Goal: Task Accomplishment & Management: Use online tool/utility

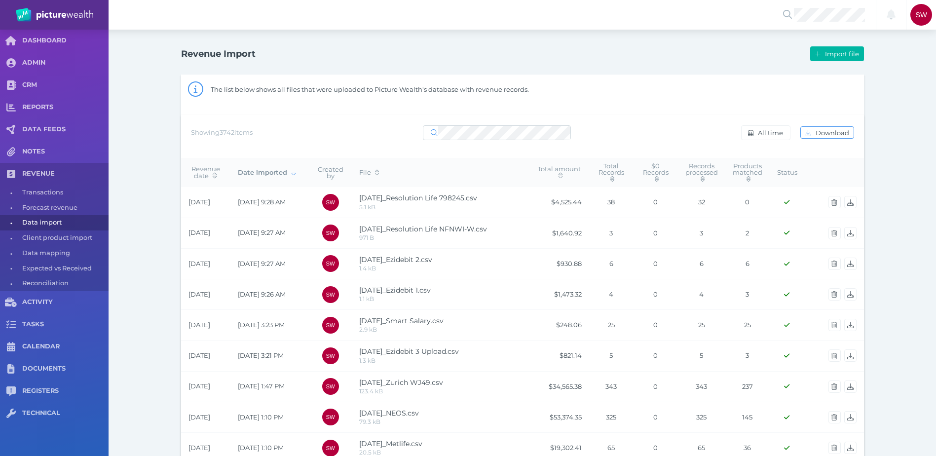
select select "25"
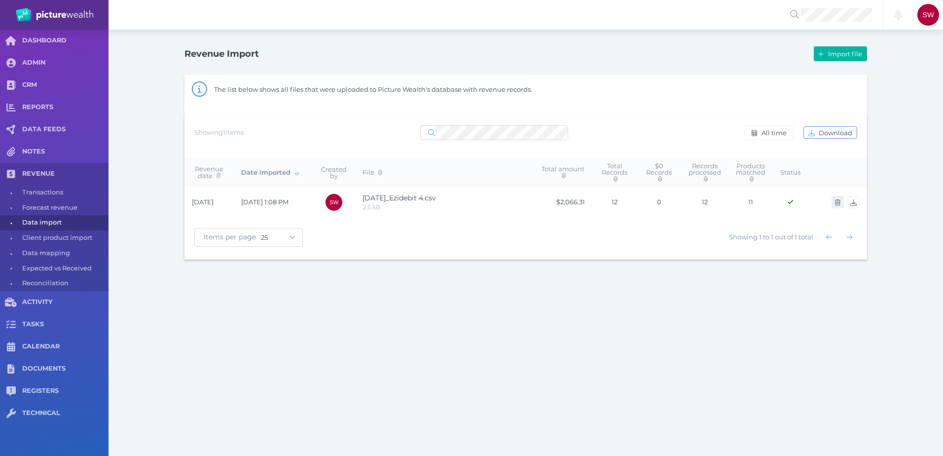
click at [840, 202] on icon "button" at bounding box center [837, 202] width 5 height 6
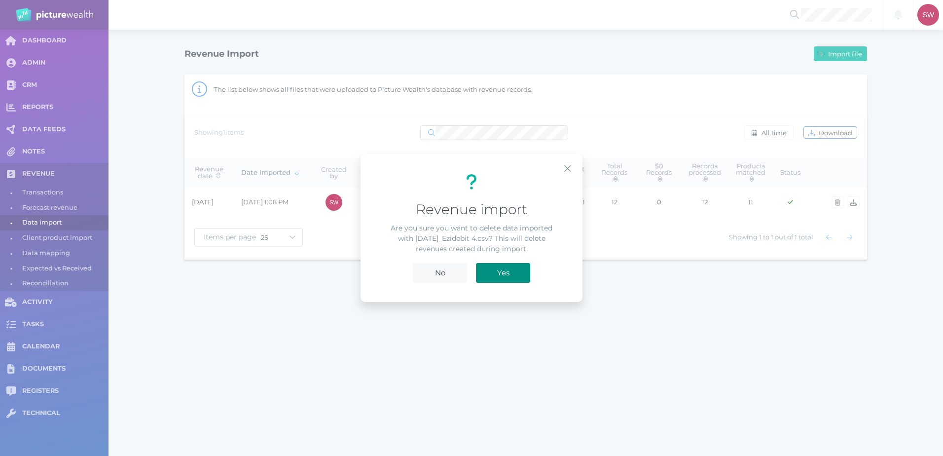
click at [516, 275] on button "Yes" at bounding box center [503, 273] width 54 height 20
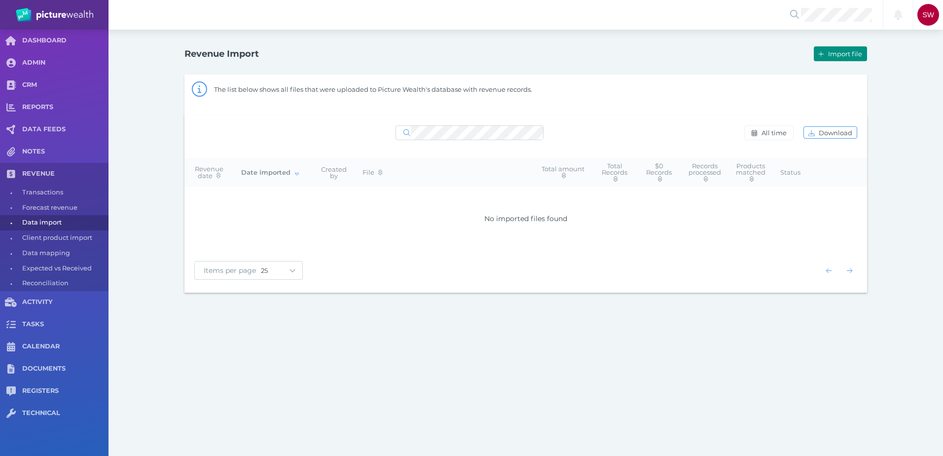
click at [824, 60] on button "Import file" at bounding box center [840, 53] width 53 height 15
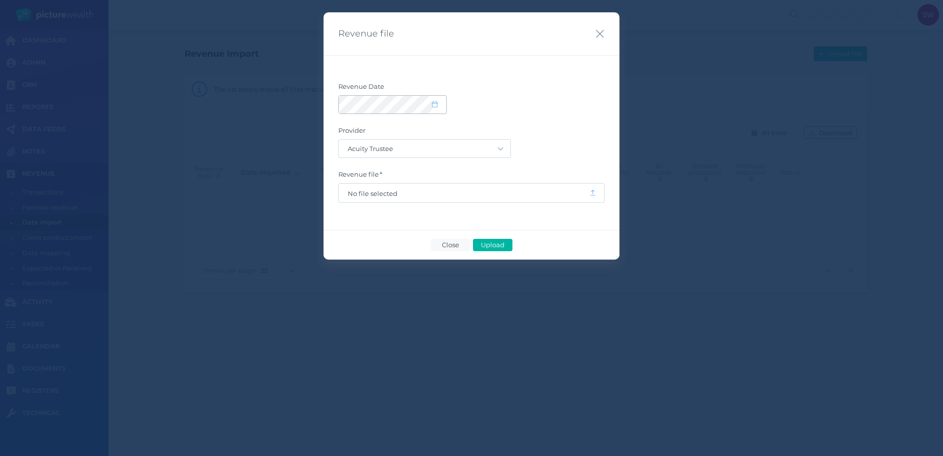
click at [436, 107] on icon at bounding box center [434, 104] width 5 height 6
select select "8"
select select "2025"
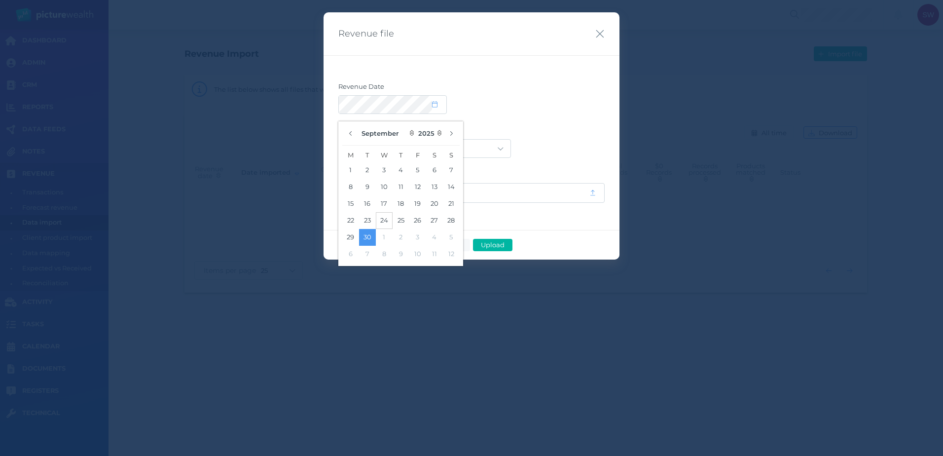
click at [383, 220] on button "24" at bounding box center [384, 220] width 17 height 17
click at [564, 126] on form "Revenue Date Provider Acuity Trustee AIA Australia AMG Super AMP ASGARD Asteron…" at bounding box center [471, 142] width 266 height 120
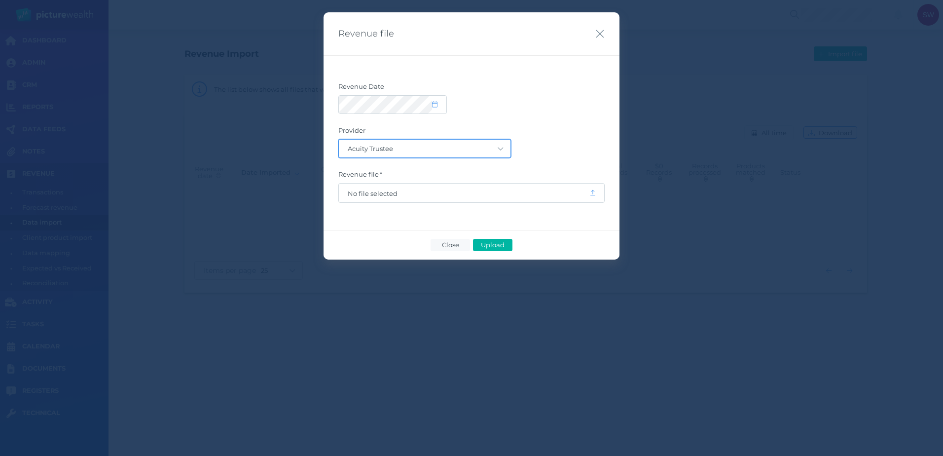
click at [488, 148] on select "Acuity Trustee AIA Australia AMG Super AMP ASGARD Asteron Life Australian Retir…" at bounding box center [425, 149] width 172 height 18
select select "68"
click at [339, 140] on select "Acuity Trustee AIA Australia AMG Super AMP ASGARD Asteron Life Australian Retir…" at bounding box center [425, 149] width 172 height 18
click at [447, 183] on label "Revenue file" at bounding box center [471, 176] width 266 height 13
click at [444, 190] on span "No file selected" at bounding box center [464, 193] width 233 height 8
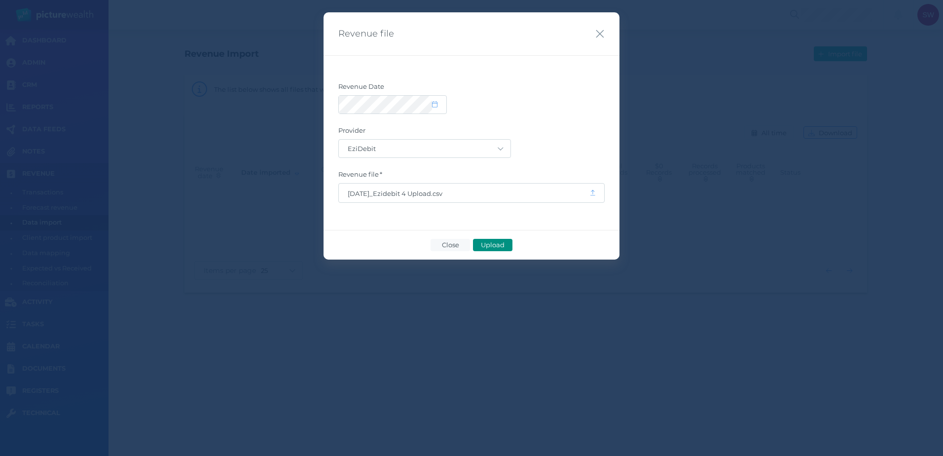
click at [490, 240] on button "Upload" at bounding box center [492, 245] width 39 height 12
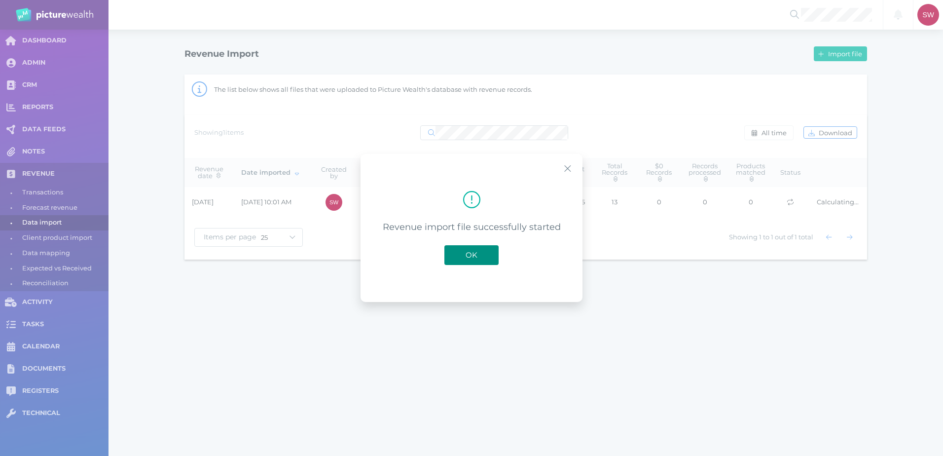
click at [491, 262] on button "OK" at bounding box center [471, 255] width 54 height 20
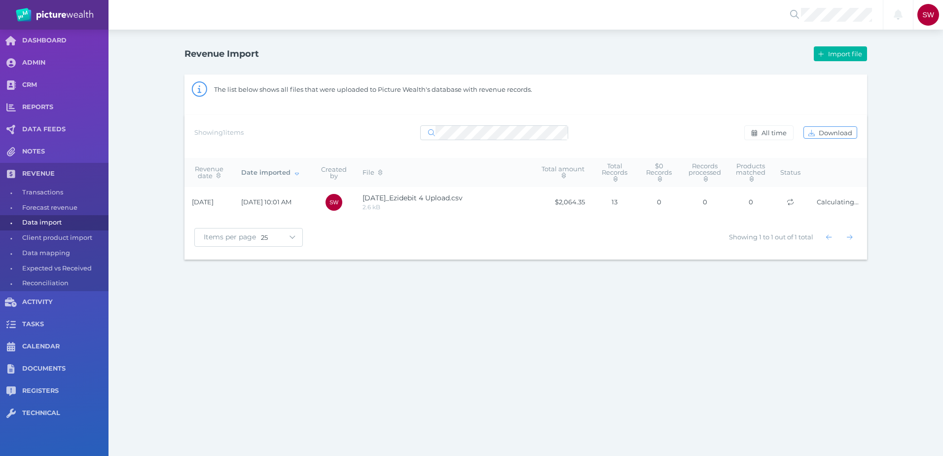
click at [336, 364] on div "Notifications All clear! SW Scott Whiting scott.whiting@picturewealth.com My pr…" at bounding box center [471, 228] width 943 height 456
click at [375, 115] on div "Showing 1 items All time Download" at bounding box center [525, 136] width 683 height 43
click at [839, 57] on button "Import file" at bounding box center [840, 53] width 53 height 15
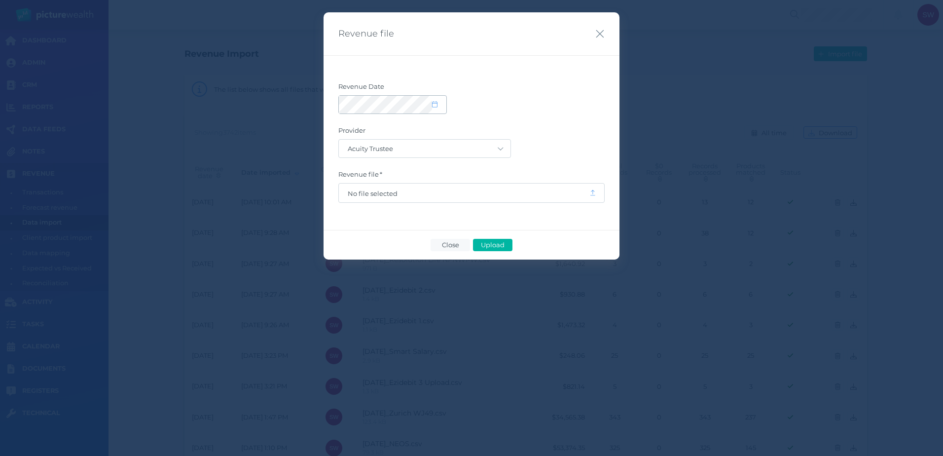
click at [435, 107] on icon at bounding box center [434, 104] width 5 height 6
select select "8"
select select "2025"
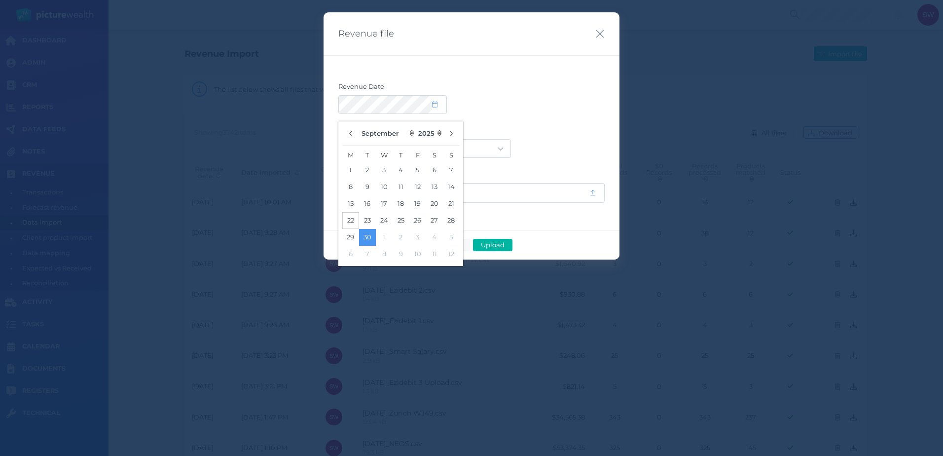
click at [355, 219] on button "22" at bounding box center [350, 220] width 17 height 17
click at [526, 104] on div at bounding box center [471, 104] width 266 height 19
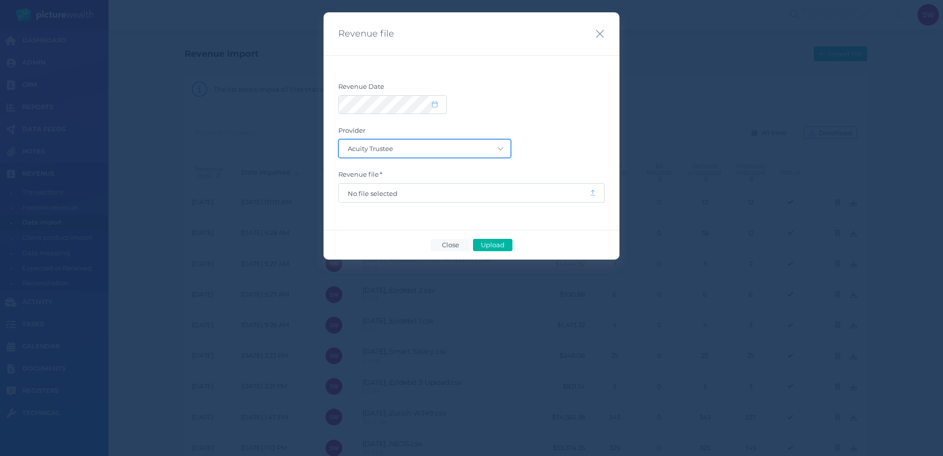
click at [496, 148] on select "Acuity Trustee AIA Australia AMG Super AMP ASGARD Asteron Life Australian Retir…" at bounding box center [425, 149] width 172 height 18
select select "57"
click at [339, 140] on select "Acuity Trustee AIA Australia AMG Super AMP ASGARD Asteron Life Australian Retir…" at bounding box center [425, 149] width 172 height 18
click at [457, 181] on label "Revenue file" at bounding box center [471, 176] width 266 height 13
click at [455, 198] on span "No file selected" at bounding box center [464, 192] width 251 height 19
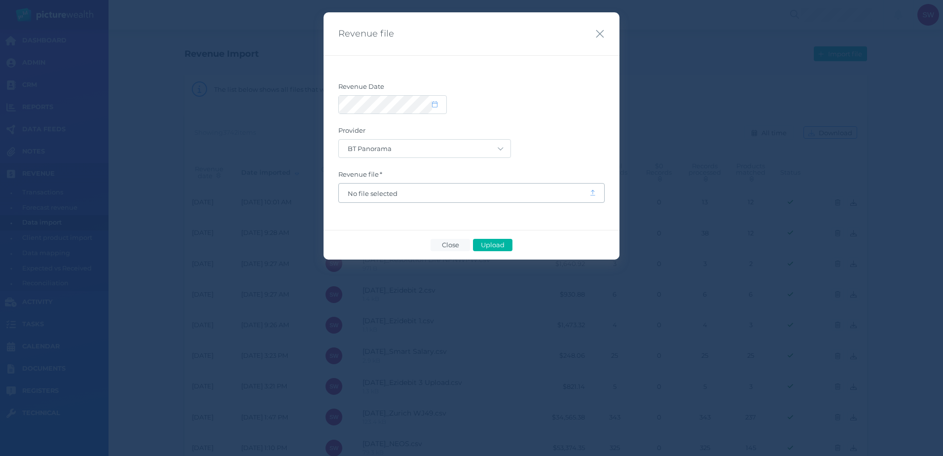
click at [378, 194] on span "No file selected" at bounding box center [464, 193] width 233 height 8
click at [498, 245] on span "Upload" at bounding box center [492, 245] width 32 height 8
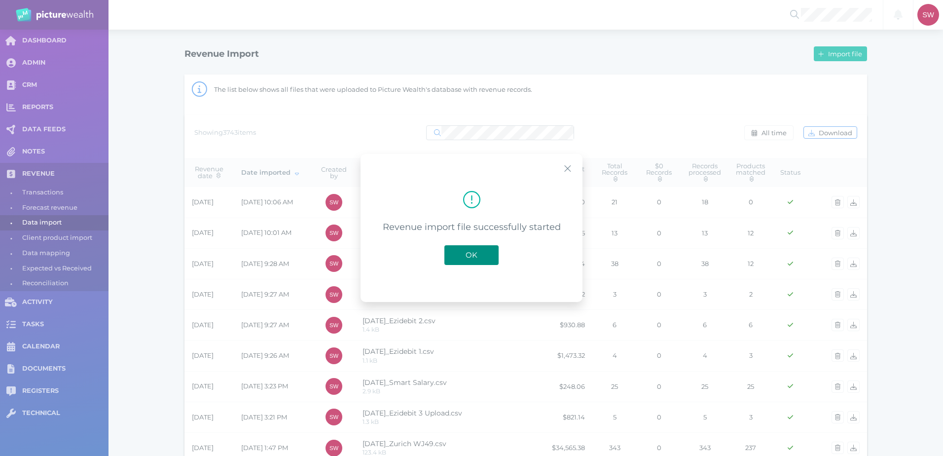
click at [471, 255] on span "OK" at bounding box center [472, 254] width 22 height 9
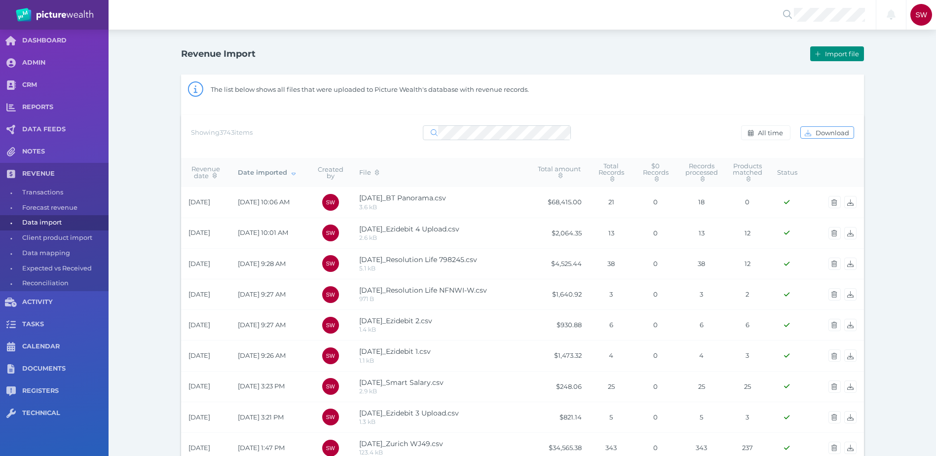
click at [848, 53] on span "Import file" at bounding box center [843, 54] width 40 height 8
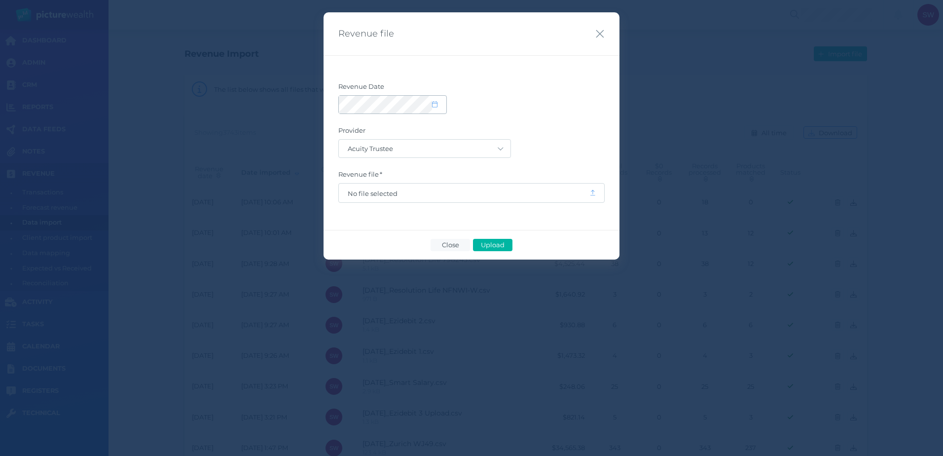
click at [441, 108] on span at bounding box center [439, 105] width 14 height 8
select select "8"
select select "2025"
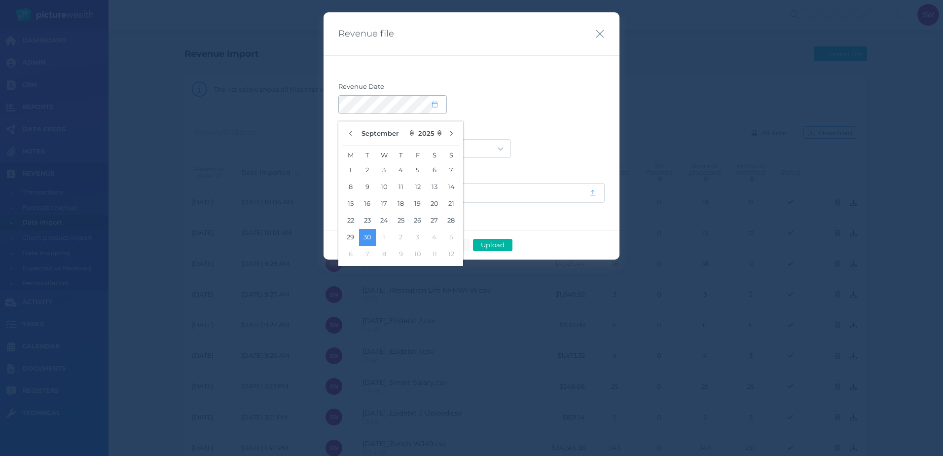
click at [440, 108] on span at bounding box center [439, 105] width 14 height 8
click at [349, 239] on button "29" at bounding box center [350, 237] width 17 height 17
drag, startPoint x: 573, startPoint y: 104, endPoint x: 544, endPoint y: 113, distance: 30.4
click at [572, 105] on div at bounding box center [471, 104] width 266 height 19
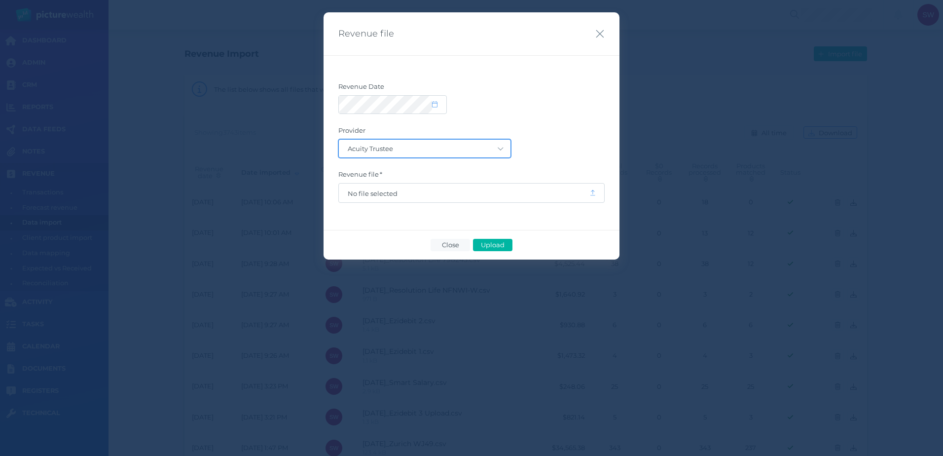
click at [450, 155] on select "Acuity Trustee AIA Australia AMG Super AMP ASGARD Asteron Life Australian Retir…" at bounding box center [425, 149] width 172 height 18
select select "81"
click at [339, 140] on select "Acuity Trustee AIA Australia AMG Super AMP ASGARD Asteron Life Australian Retir…" at bounding box center [425, 149] width 172 height 18
click at [439, 200] on span "No file selected" at bounding box center [464, 192] width 251 height 19
click at [383, 197] on span "No file selected" at bounding box center [464, 192] width 251 height 19
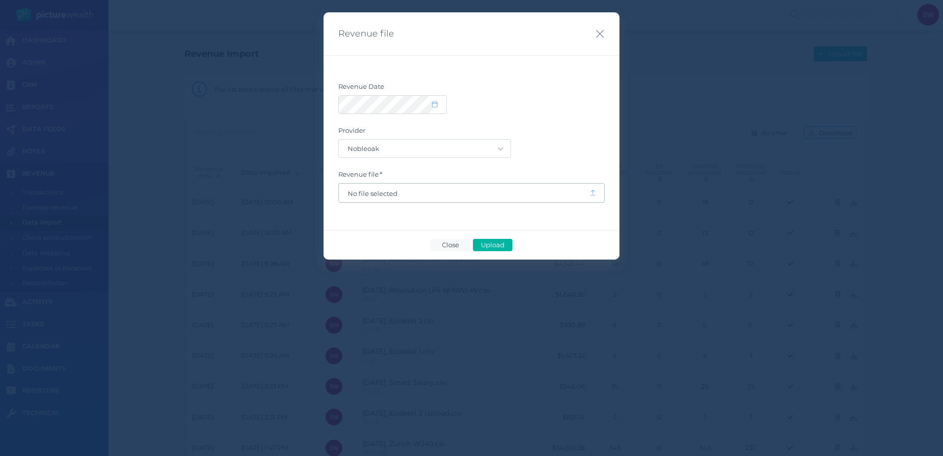
click at [376, 192] on span "No file selected" at bounding box center [464, 193] width 233 height 8
click at [499, 242] on span "Upload" at bounding box center [492, 245] width 32 height 8
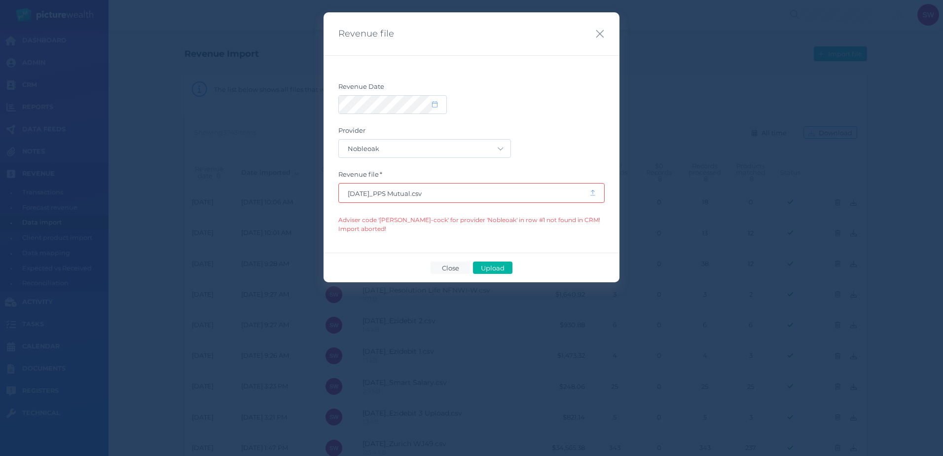
click at [447, 268] on span "Close" at bounding box center [451, 268] width 26 height 8
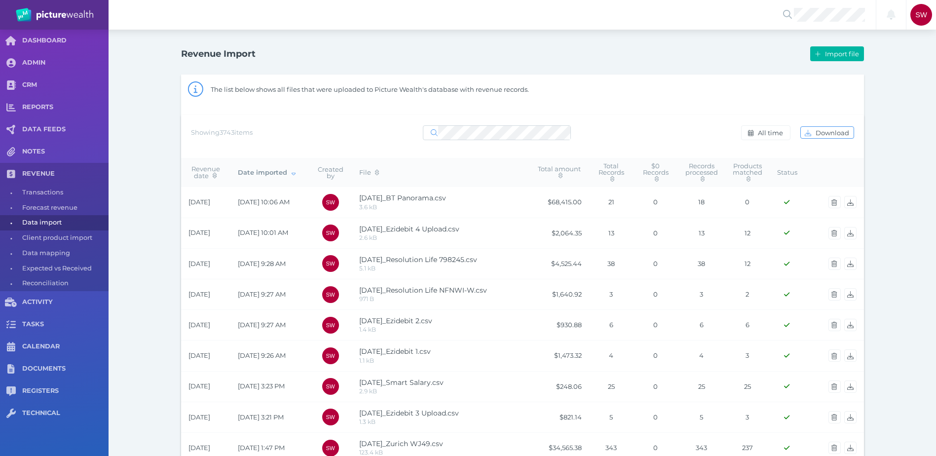
click at [745, 135] on span "button" at bounding box center [749, 133] width 12 height 8
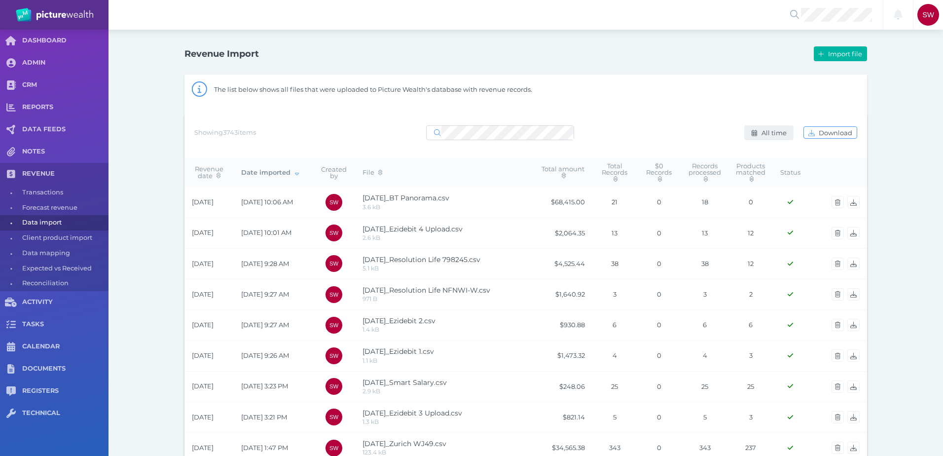
select select "ALL_TIME"
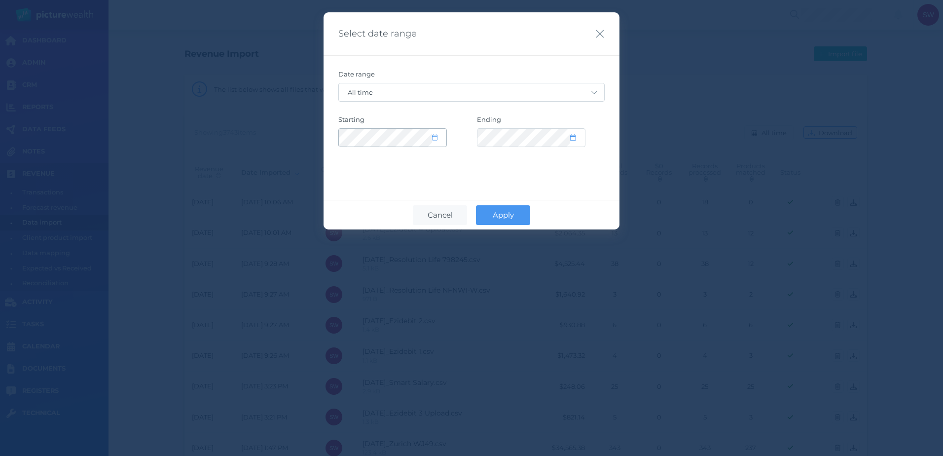
click at [440, 141] on span at bounding box center [439, 138] width 14 height 8
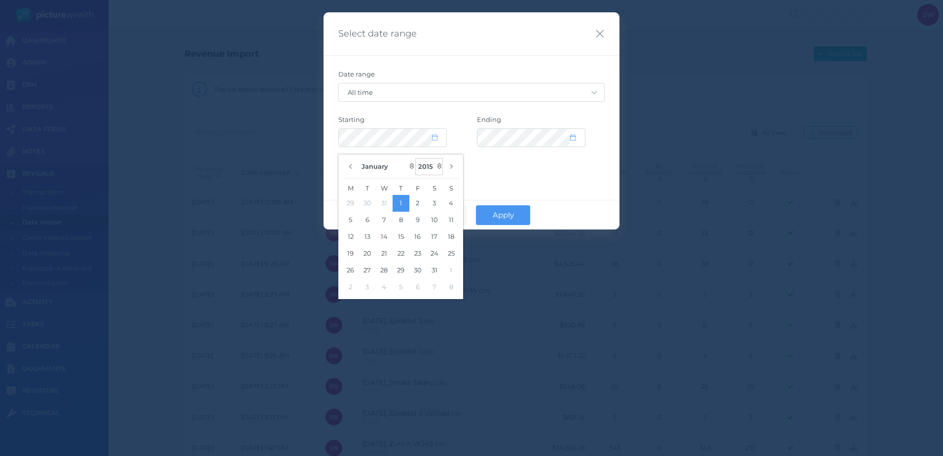
click at [435, 169] on select "2035 2034 2033 2032 2031 2030 2029 2028 2027 2026 2025 2024 2023 2022 2021 2020…" at bounding box center [429, 166] width 28 height 17
select select "2025"
click at [416, 158] on select "2035 2034 2033 2032 2031 2030 2029 2028 2027 2026 2025 2024 2023 2022 2021 2020…" at bounding box center [429, 166] width 28 height 17
select select "CUSTOM"
select select "2025"
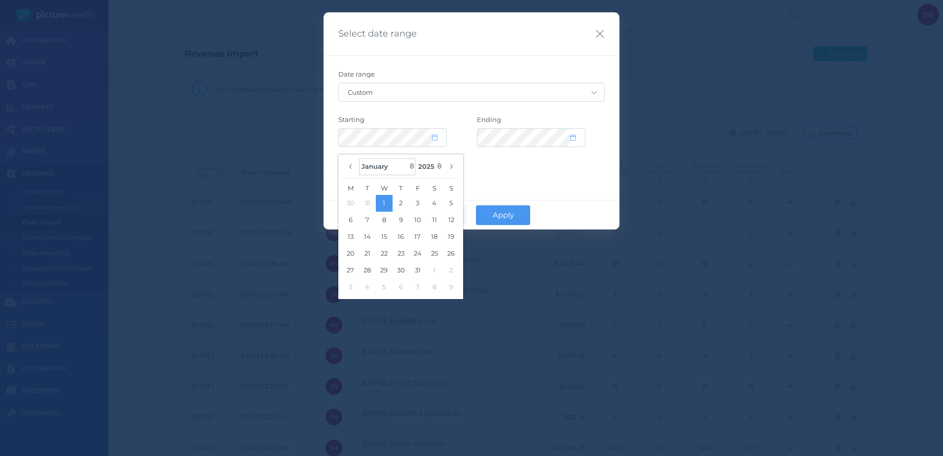
click at [376, 170] on select "January February March April May June July August September October November De…" at bounding box center [387, 166] width 56 height 17
click at [359, 158] on select "January February March April May June July August September October November De…" at bounding box center [387, 166] width 56 height 17
select select "8"
click at [353, 200] on button "1" at bounding box center [350, 203] width 17 height 17
click at [523, 181] on div "Select date range Date range Custom Today Yesterday Last 7 days Last 30 days La…" at bounding box center [472, 120] width 296 height 217
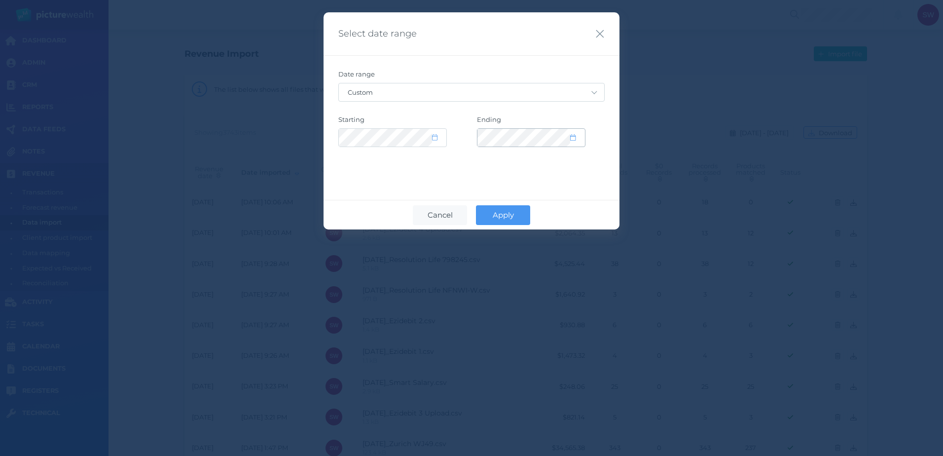
click at [572, 136] on icon at bounding box center [572, 137] width 5 height 6
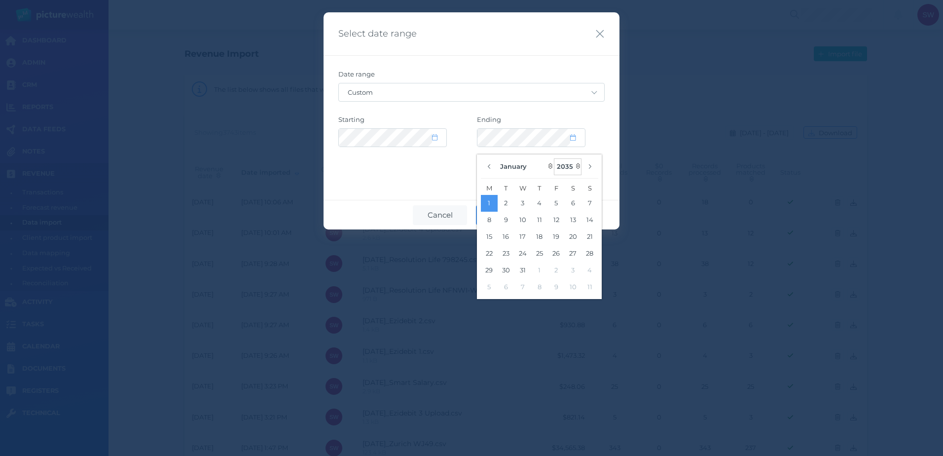
click at [577, 171] on select "2125 2124 2123 2122 2121 2120 2119 2118 2117 2116 2115 2114 2113 2112 2111 2110…" at bounding box center [568, 166] width 28 height 17
click at [554, 158] on select "2125 2124 2123 2122 2121 2120 2119 2118 2117 2116 2115 2114 2113 2112 2111 2110…" at bounding box center [568, 166] width 28 height 17
select select "2035"
click at [512, 163] on select "January February March April May June July August September October November De…" at bounding box center [526, 166] width 56 height 17
click at [498, 158] on select "January February March April May June July August September October November De…" at bounding box center [526, 166] width 56 height 17
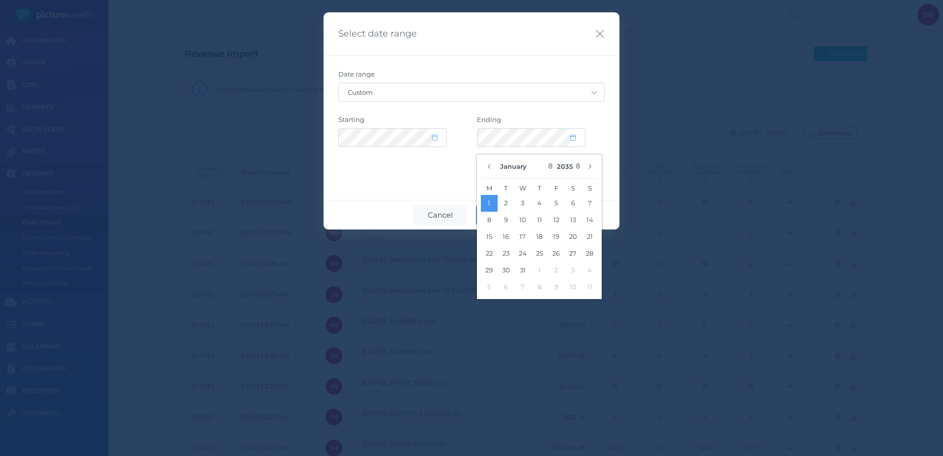
select select "8"
click at [572, 270] on button "29" at bounding box center [573, 270] width 17 height 17
click at [563, 164] on select "2125 2124 2123 2122 2121 2120 2119 2118 2117 2116 2115 2114 2113 2112 2111 2110…" at bounding box center [568, 166] width 28 height 17
click at [554, 158] on select "2125 2124 2123 2122 2121 2120 2119 2118 2117 2116 2115 2114 2113 2112 2111 2110…" at bounding box center [568, 166] width 28 height 17
select select "2025"
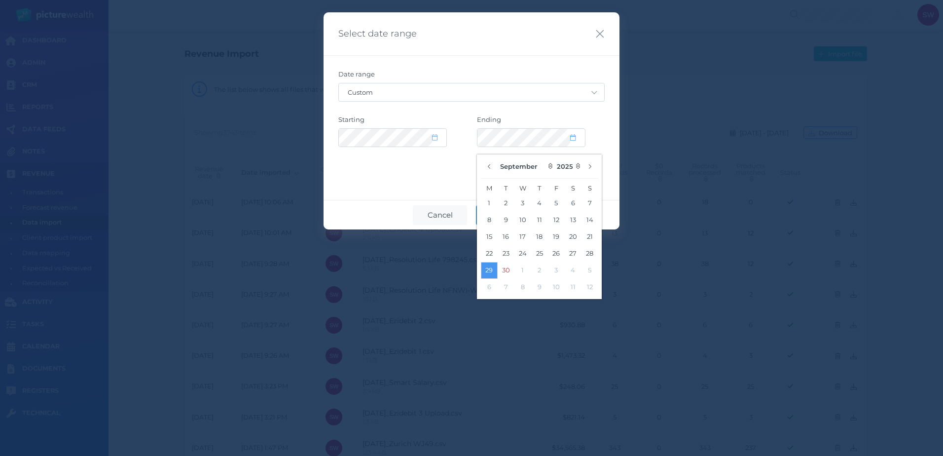
click at [489, 267] on button "29" at bounding box center [489, 270] width 17 height 17
click at [594, 130] on div at bounding box center [541, 137] width 128 height 19
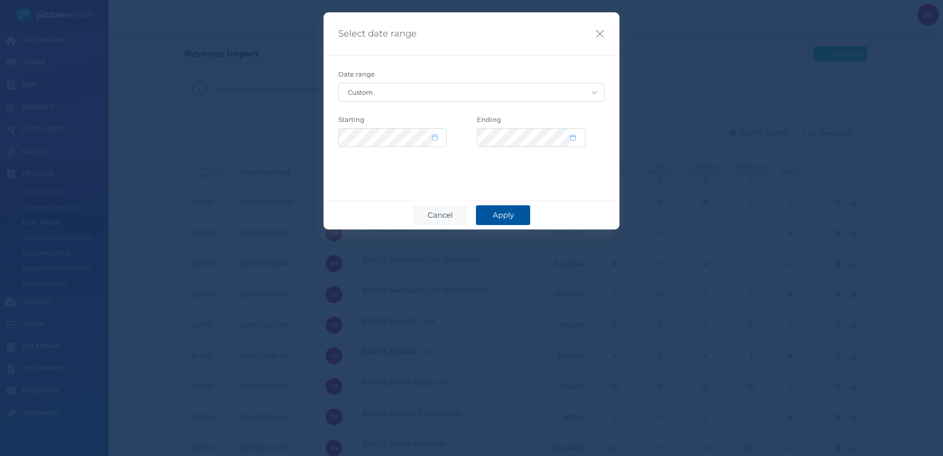
click at [516, 213] on span "Apply" at bounding box center [503, 214] width 31 height 9
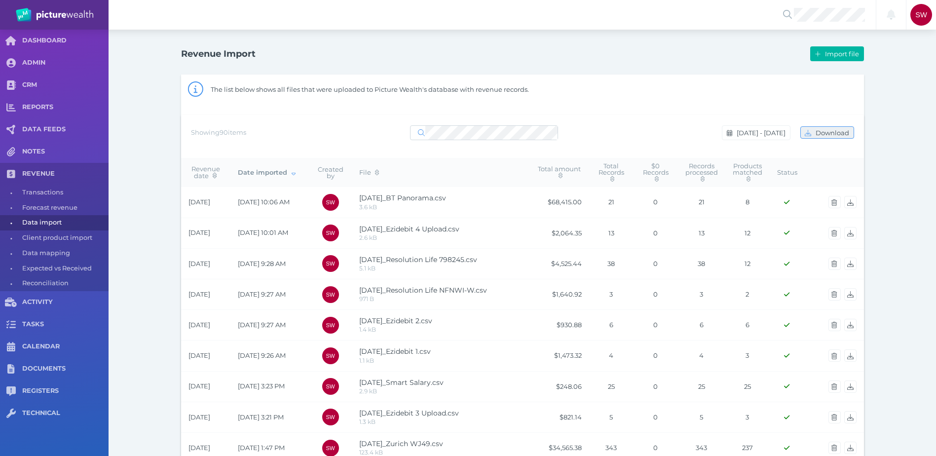
click at [820, 134] on span "Download" at bounding box center [833, 133] width 40 height 8
click at [820, 135] on span "Download" at bounding box center [833, 133] width 40 height 8
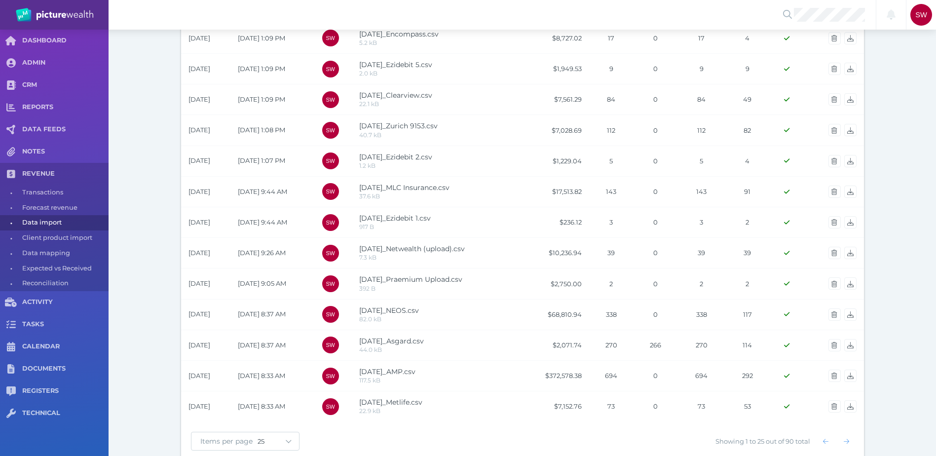
scroll to position [554, 0]
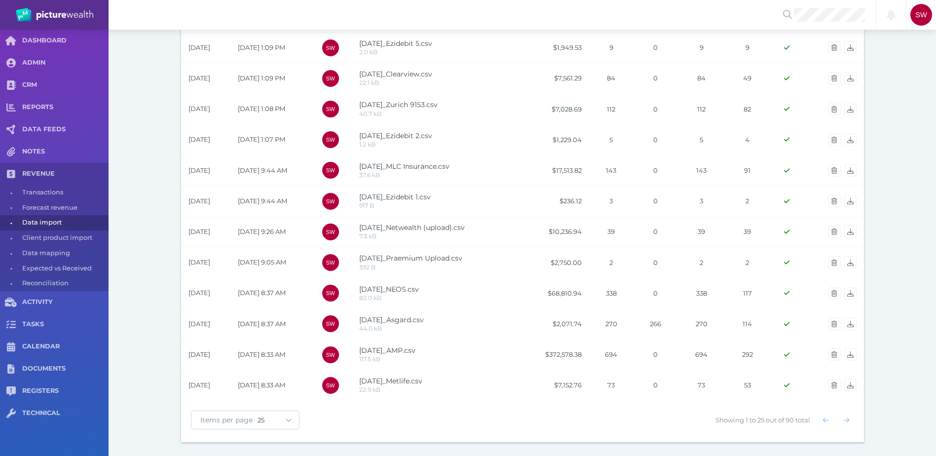
drag, startPoint x: 908, startPoint y: 124, endPoint x: 908, endPoint y: 190, distance: 65.6
click at [280, 423] on select "10 25 50 100" at bounding box center [277, 420] width 41 height 8
select select "100"
click at [257, 416] on select "10 25 50 100" at bounding box center [277, 420] width 41 height 8
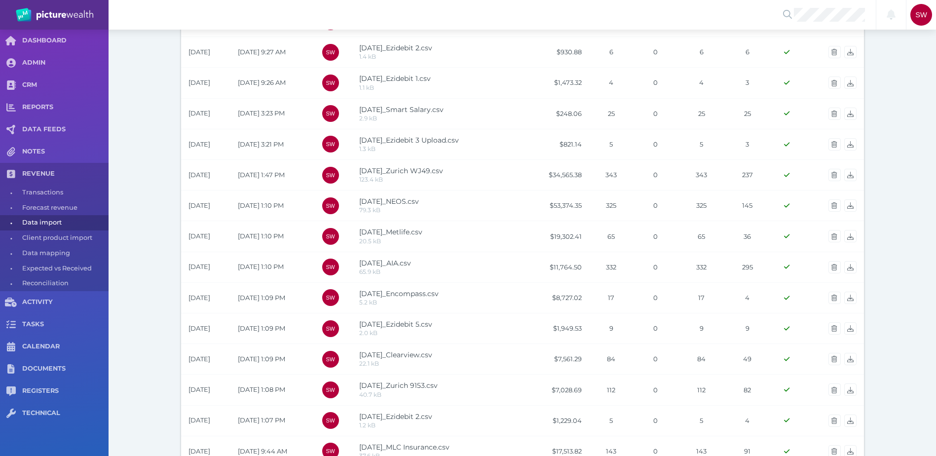
scroll to position [0, 0]
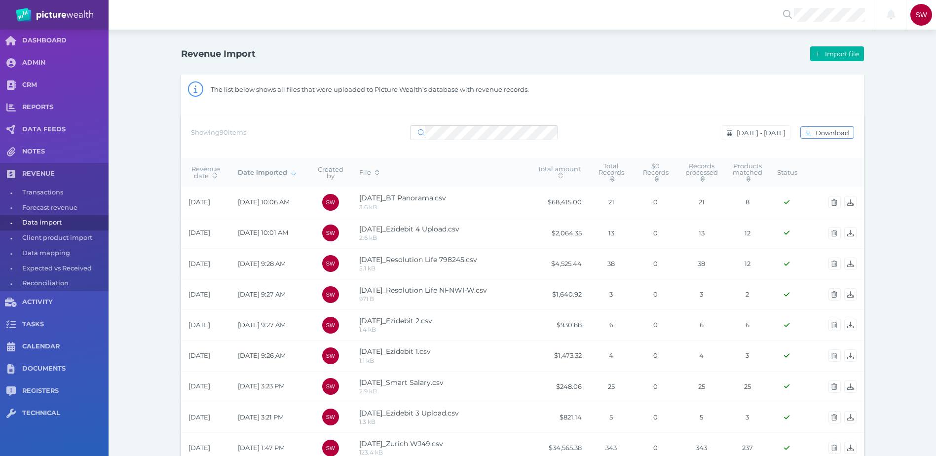
drag, startPoint x: 898, startPoint y: 400, endPoint x: 883, endPoint y: 246, distance: 154.7
click at [817, 133] on span "Download" at bounding box center [833, 133] width 40 height 8
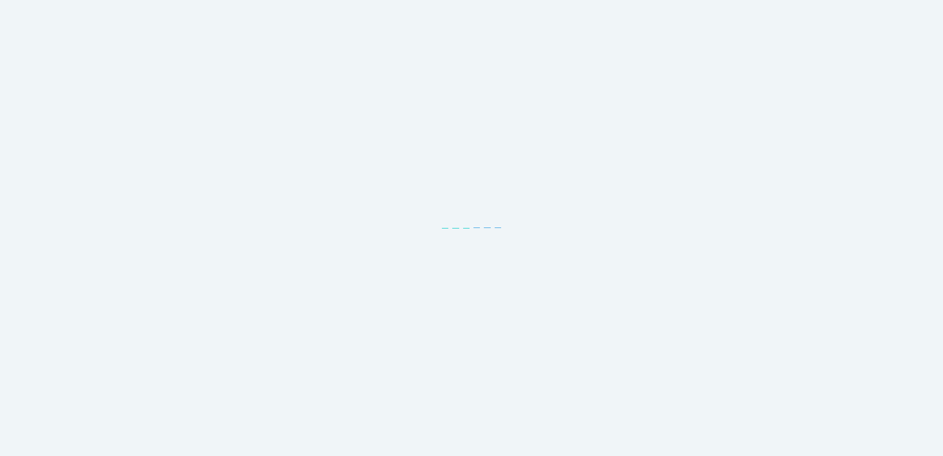
select select "25"
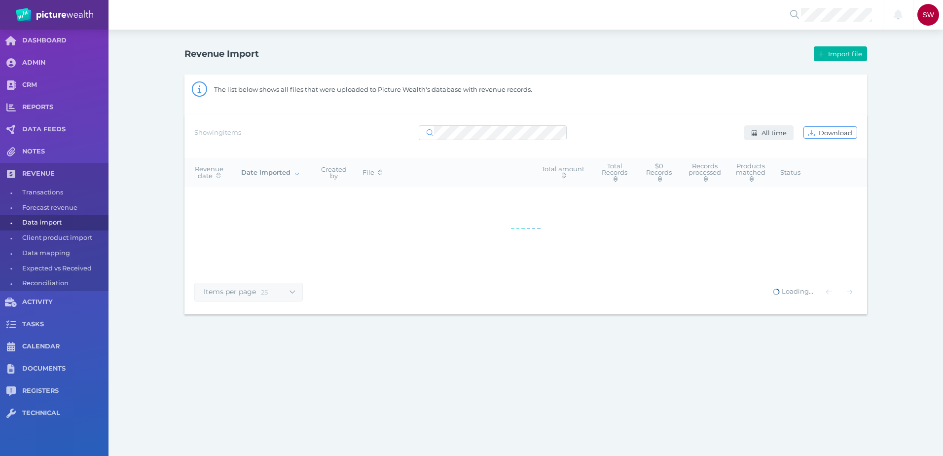
click at [767, 136] on span "All time" at bounding box center [775, 133] width 32 height 8
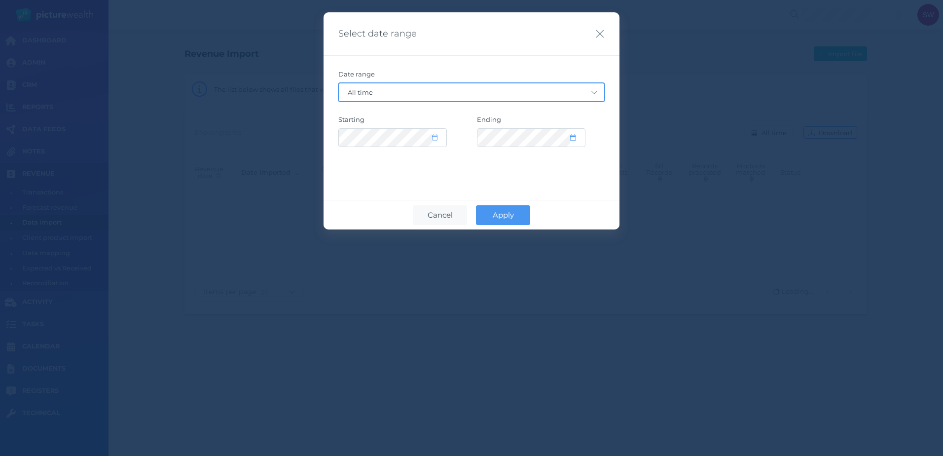
click at [450, 92] on select "Custom [DATE] [DATE] Last 7 days Last 30 days Last 30 days + [DATE] Last 90 day…" at bounding box center [471, 92] width 265 height 18
select select "MONTH_TO_DATE"
click at [339, 83] on select "Custom [DATE] [DATE] Last 7 days Last 30 days Last 30 days + [DATE] Last 90 day…" at bounding box center [471, 92] width 265 height 18
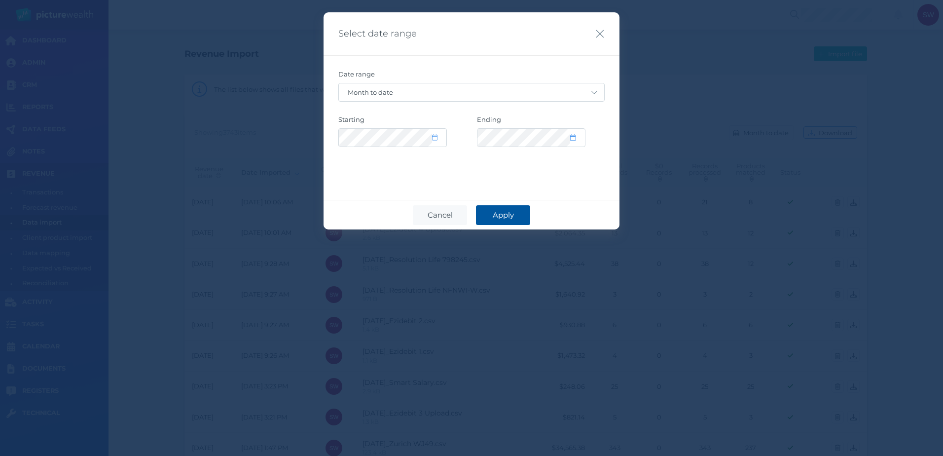
click at [508, 209] on button "Apply" at bounding box center [503, 215] width 54 height 20
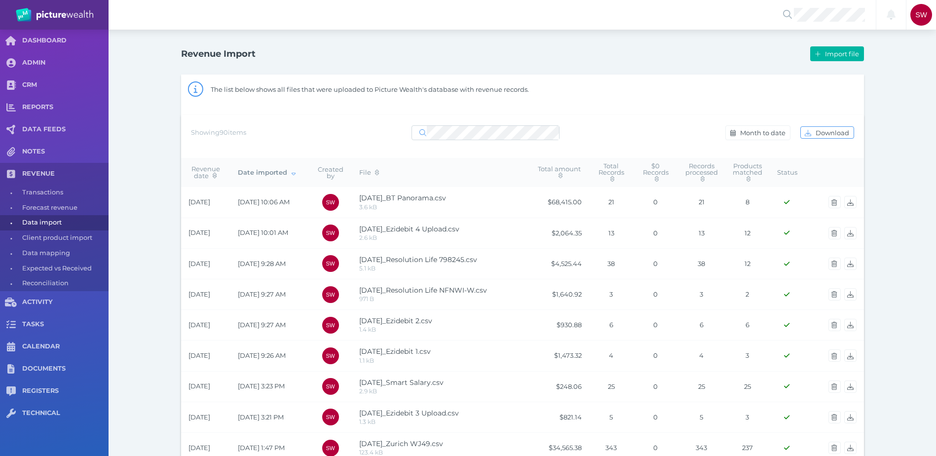
drag, startPoint x: 899, startPoint y: 103, endPoint x: 894, endPoint y: 40, distance: 62.8
click at [845, 135] on span "Download" at bounding box center [833, 133] width 40 height 8
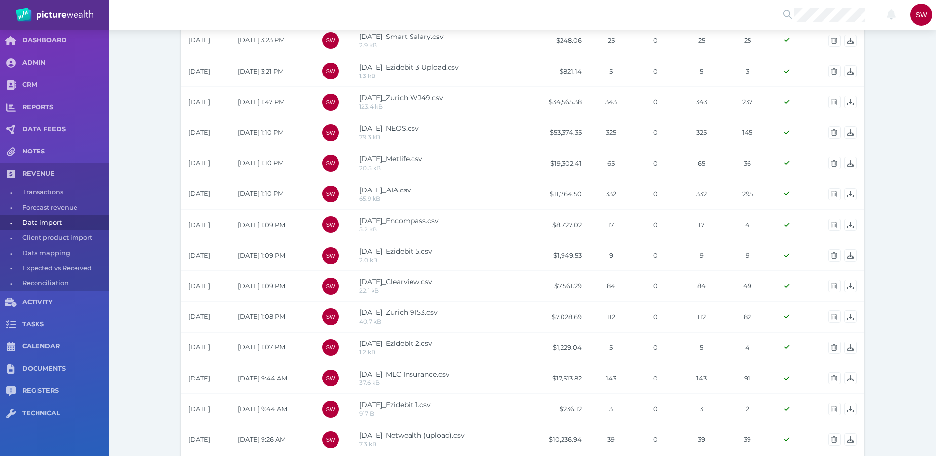
scroll to position [554, 0]
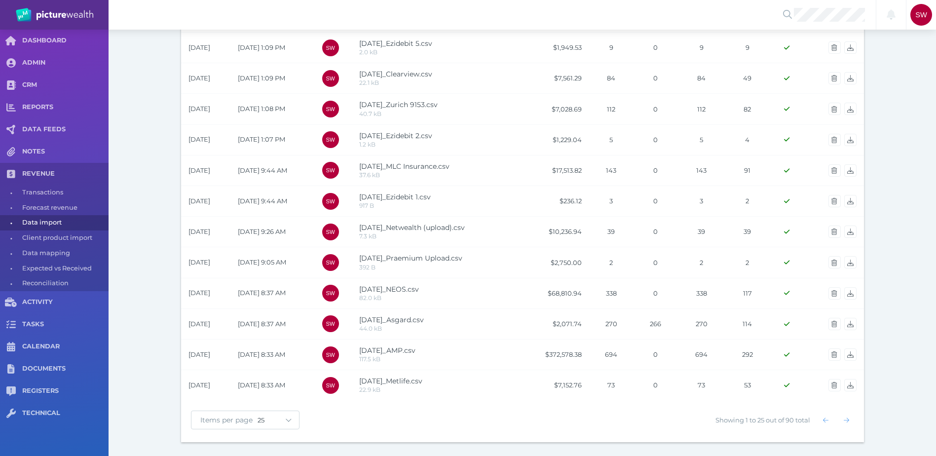
drag, startPoint x: 147, startPoint y: 97, endPoint x: 156, endPoint y: 250, distance: 153.7
click at [240, 419] on span "Items per page" at bounding box center [224, 419] width 66 height 9
click at [291, 422] on select "10 25 50 100" at bounding box center [277, 420] width 41 height 8
select select "100"
click at [257, 416] on select "10 25 50 100" at bounding box center [277, 420] width 41 height 8
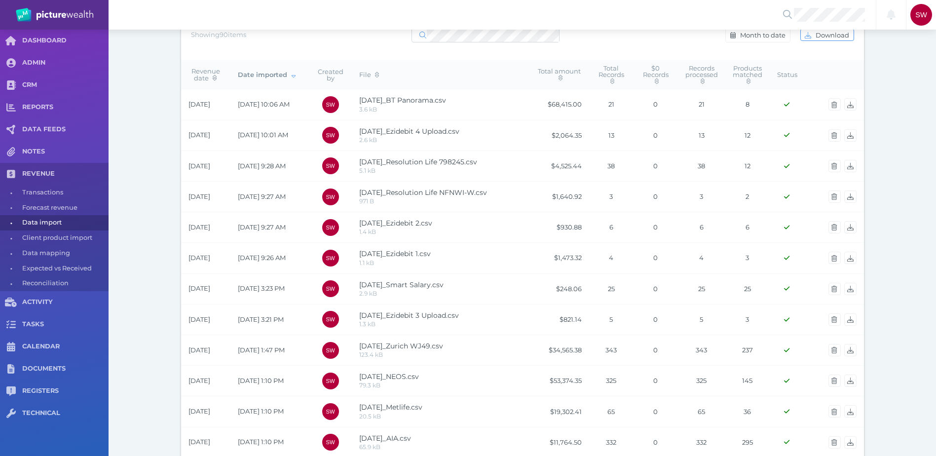
scroll to position [0, 0]
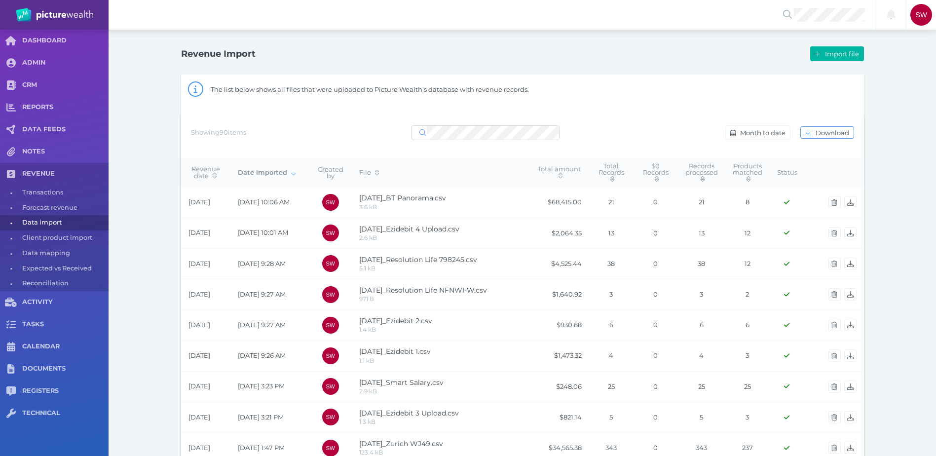
drag, startPoint x: 150, startPoint y: 243, endPoint x: 162, endPoint y: 155, distance: 89.0
click at [836, 49] on button "Import file" at bounding box center [836, 53] width 53 height 15
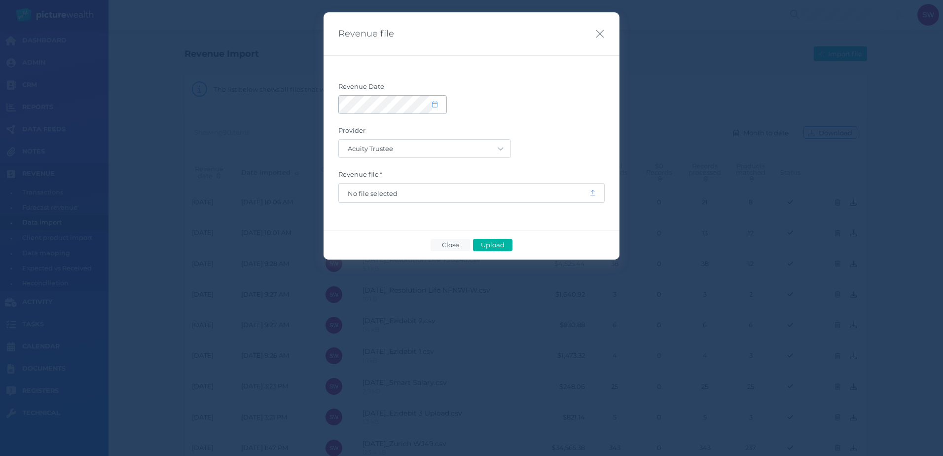
click at [433, 103] on icon at bounding box center [434, 104] width 5 height 6
select select "8"
select select "2025"
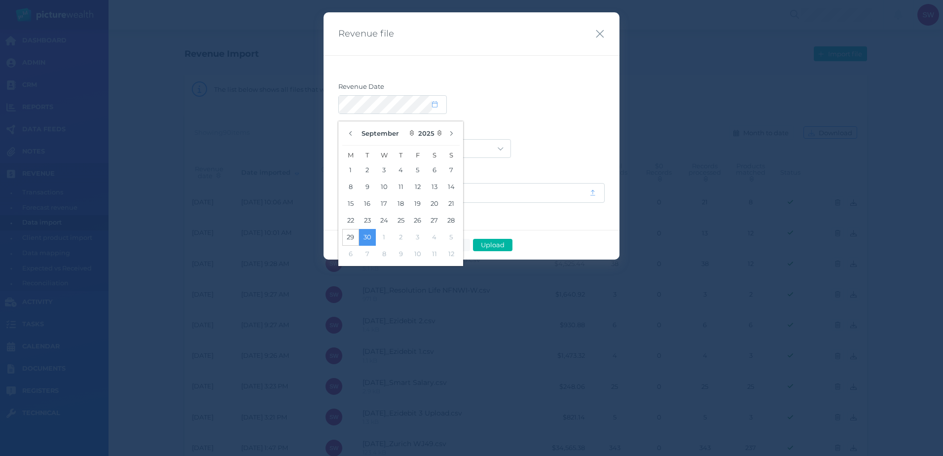
click at [355, 237] on button "29" at bounding box center [350, 237] width 17 height 17
click at [511, 95] on div at bounding box center [471, 104] width 266 height 19
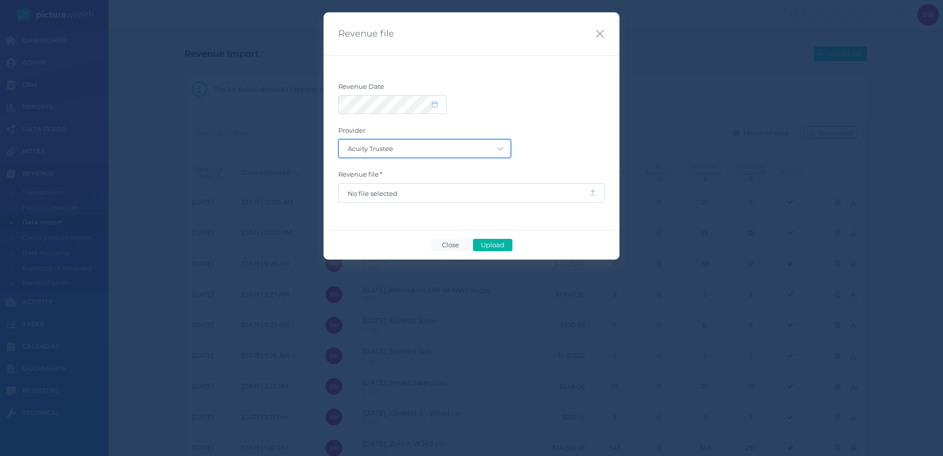
click at [477, 145] on select "Acuity Trustee AIA Australia AMG Super AMP ASGARD Asteron Life Australian Retir…" at bounding box center [425, 149] width 172 height 18
select select "81"
click at [339, 140] on select "Acuity Trustee AIA Australia AMG Super AMP ASGARD Asteron Life Australian Retir…" at bounding box center [425, 149] width 172 height 18
click at [446, 187] on span "No file selected" at bounding box center [464, 192] width 251 height 19
click at [440, 191] on span "No file selected" at bounding box center [464, 193] width 233 height 8
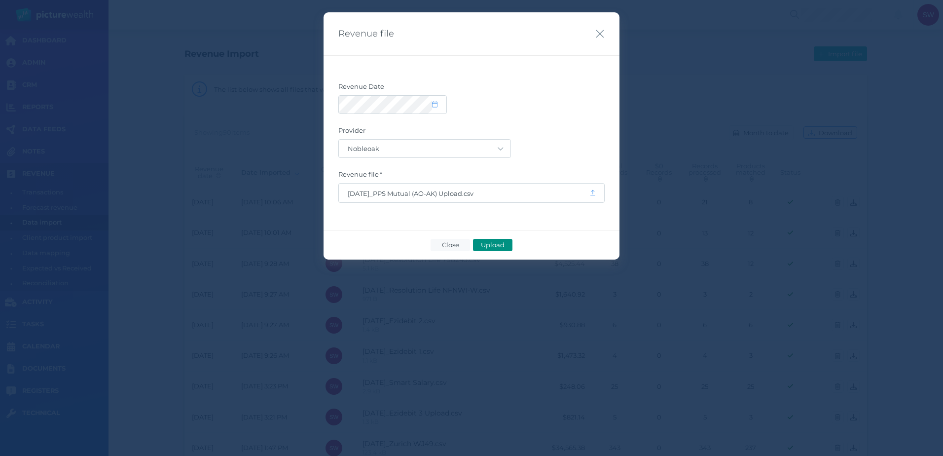
click at [504, 245] on span "Upload" at bounding box center [492, 245] width 32 height 8
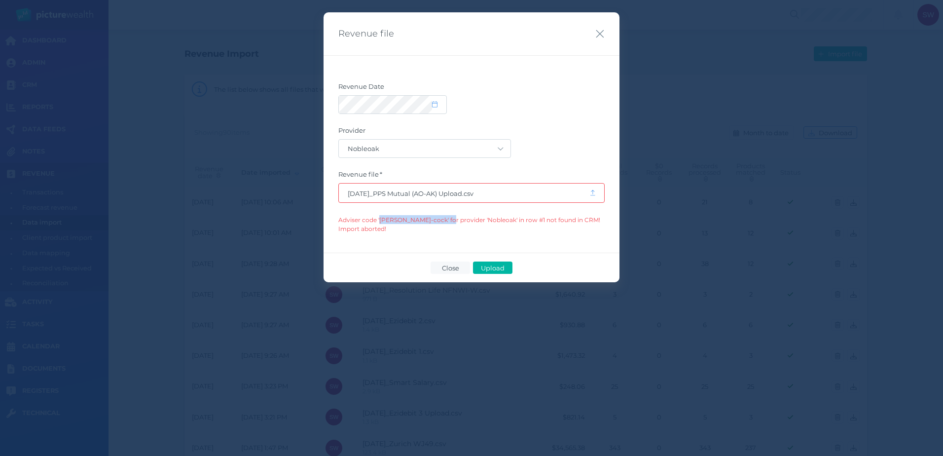
drag, startPoint x: 379, startPoint y: 221, endPoint x: 450, endPoint y: 222, distance: 71.0
click at [450, 222] on span "Adviser code '[PERSON_NAME]-cock' for provider 'Nobleoak' in row #1 not found i…" at bounding box center [469, 224] width 262 height 16
drag, startPoint x: 450, startPoint y: 222, endPoint x: 439, endPoint y: 238, distance: 19.0
click at [437, 233] on div "Revenue Date Provider Acuity Trustee AIA Australia AMG Super AMP ASGARD Asteron…" at bounding box center [472, 153] width 296 height 197
click at [509, 200] on span "[DATE]_PPS Mutual (AO-AK) Upload.csv" at bounding box center [464, 192] width 251 height 19
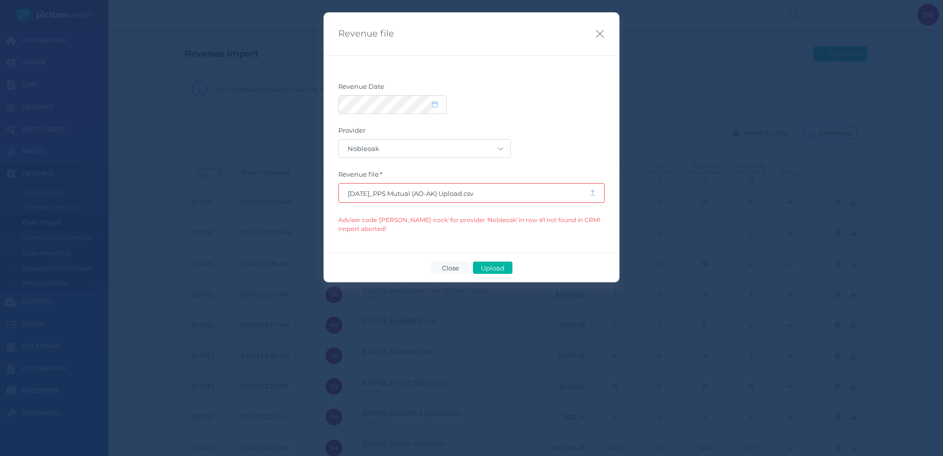
click at [593, 192] on icon at bounding box center [592, 192] width 5 height 5
click at [453, 263] on button "Close" at bounding box center [450, 267] width 39 height 12
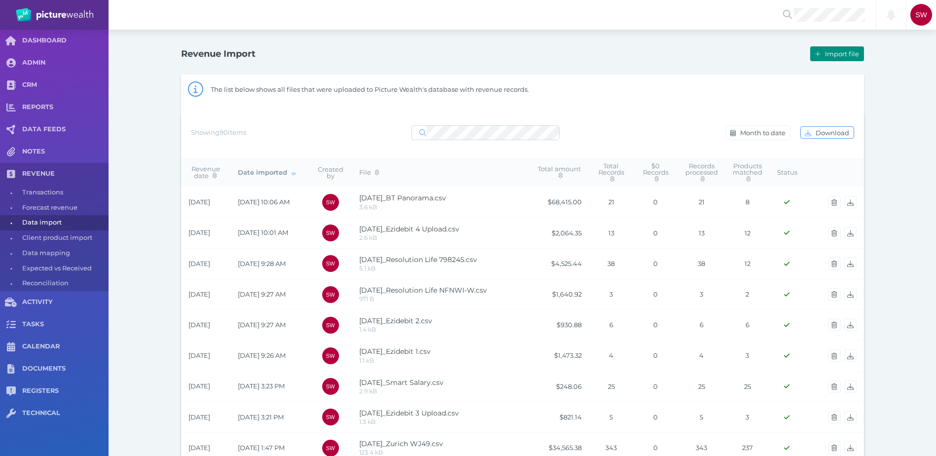
click at [831, 56] on span "Import file" at bounding box center [843, 54] width 40 height 8
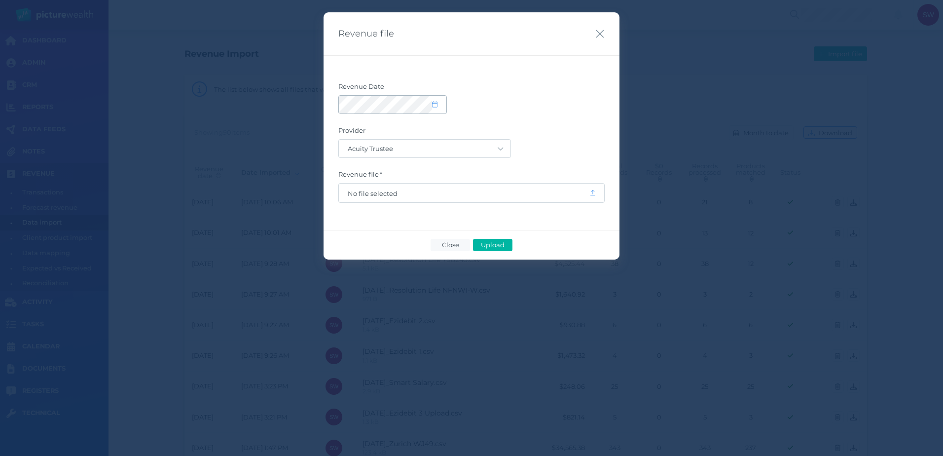
click at [438, 105] on span at bounding box center [439, 105] width 14 height 8
select select "8"
select select "2025"
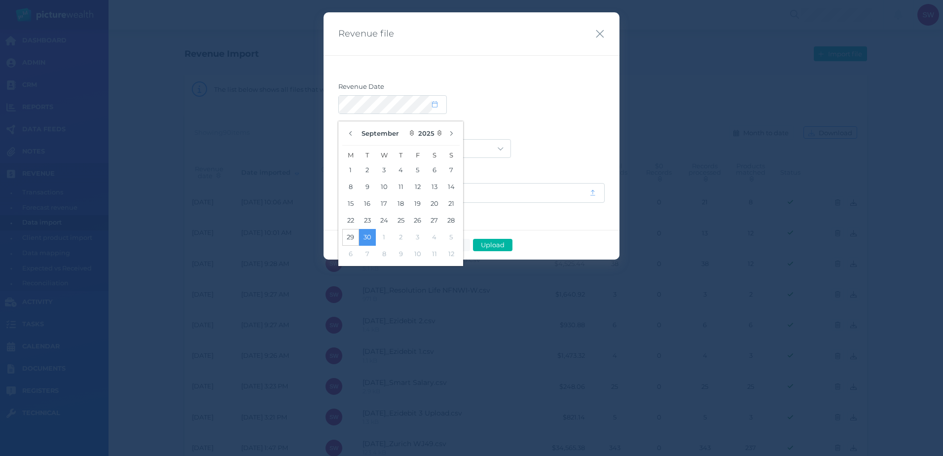
click at [351, 236] on button "29" at bounding box center [350, 237] width 17 height 17
click at [546, 102] on div at bounding box center [471, 104] width 266 height 19
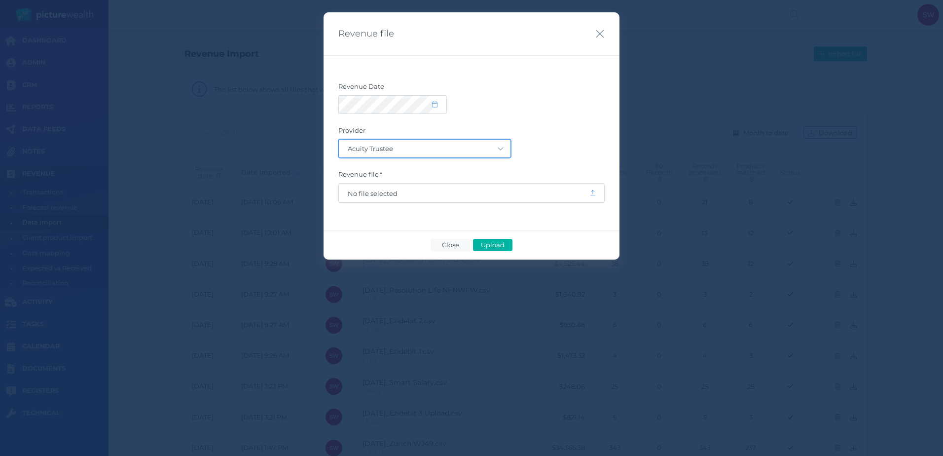
click at [411, 149] on select "Acuity Trustee AIA Australia AMG Super AMP ASGARD Asteron Life Australian Retir…" at bounding box center [425, 149] width 172 height 18
select select "81"
click at [339, 140] on select "Acuity Trustee AIA Australia AMG Super AMP ASGARD Asteron Life Australian Retir…" at bounding box center [425, 149] width 172 height 18
click at [403, 194] on span "No file selected" at bounding box center [464, 193] width 233 height 8
click at [503, 242] on span "Upload" at bounding box center [492, 245] width 32 height 8
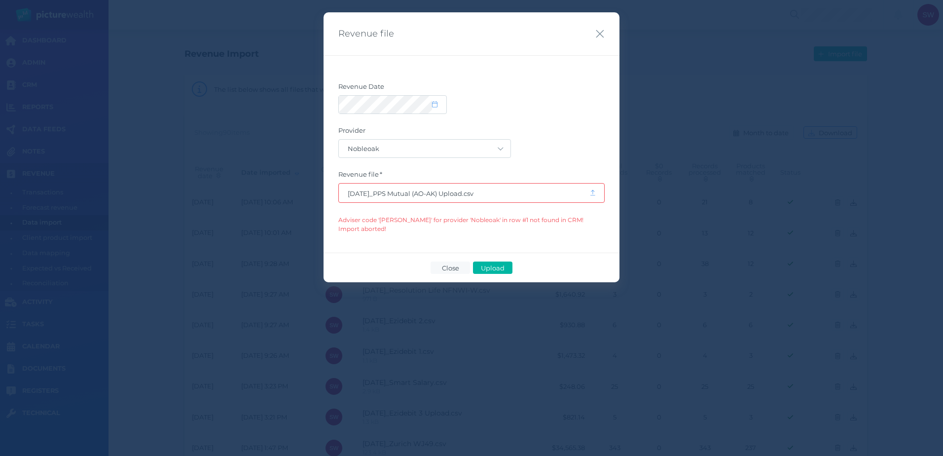
click at [471, 197] on span "[DATE]_PPS Mutual (AO-AK) Upload.csv" at bounding box center [464, 193] width 233 height 8
click at [493, 265] on span "Upload" at bounding box center [492, 268] width 32 height 8
click at [456, 269] on span "Close" at bounding box center [451, 268] width 26 height 8
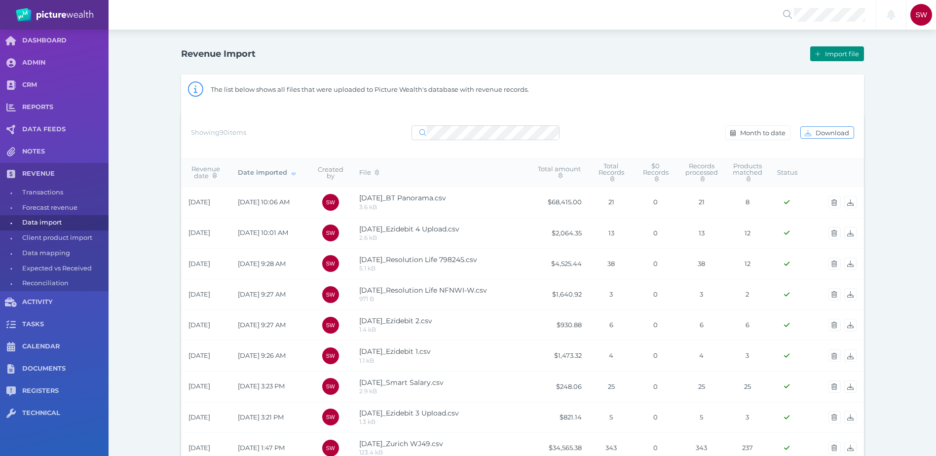
click at [845, 58] on button "Import file" at bounding box center [836, 53] width 53 height 15
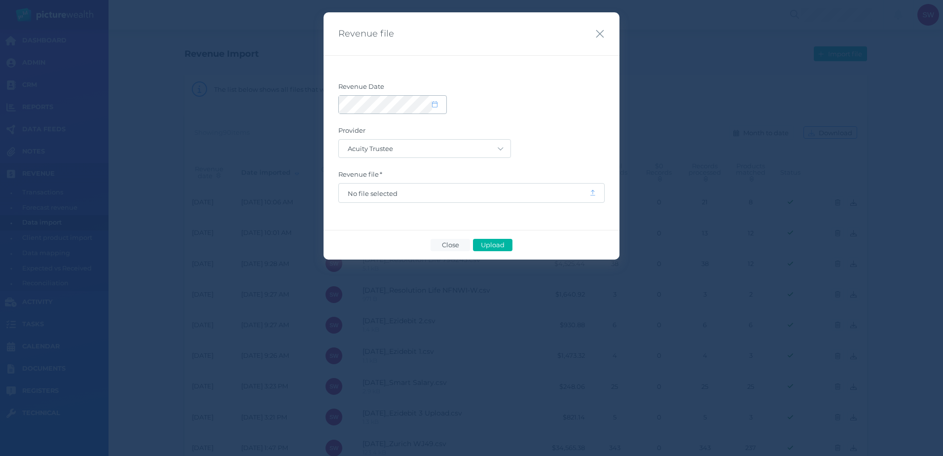
click at [443, 108] on span at bounding box center [439, 105] width 14 height 8
select select "8"
select select "2025"
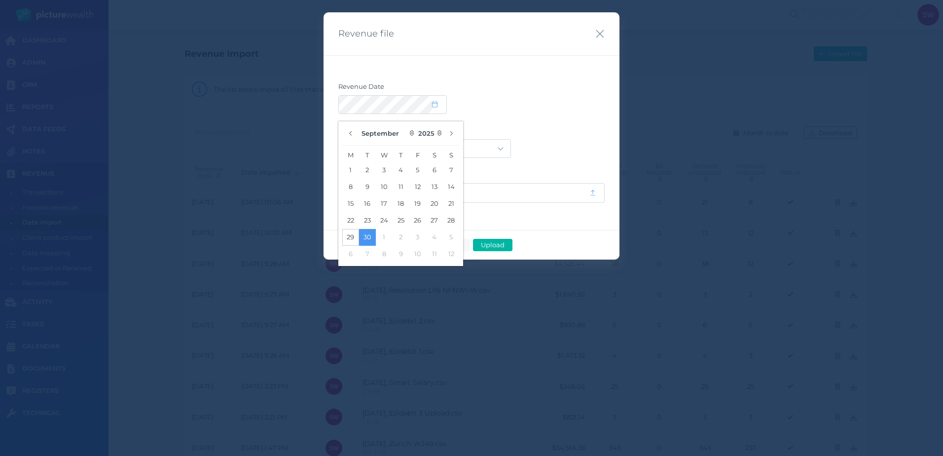
click at [352, 234] on button "29" at bounding box center [350, 237] width 17 height 17
click at [470, 116] on form "Revenue Date Provider Acuity Trustee AIA Australia AMG Super AMP ASGARD Asteron…" at bounding box center [471, 142] width 266 height 120
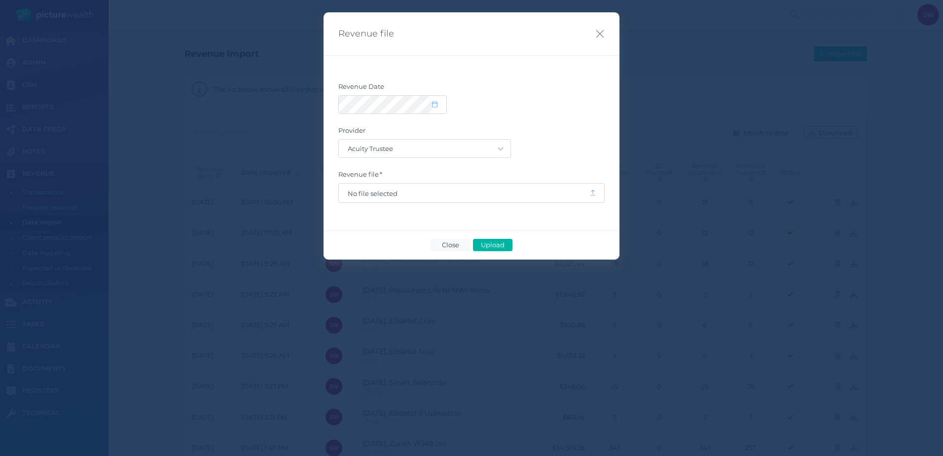
click at [458, 158] on form "Revenue Date Provider Acuity Trustee AIA Australia AMG Super AMP ASGARD Asteron…" at bounding box center [471, 142] width 266 height 120
click at [459, 145] on select "Acuity Trustee AIA Australia AMG Super AMP ASGARD Asteron Life Australian Retir…" at bounding box center [425, 149] width 172 height 18
select select "81"
click at [339, 140] on select "Acuity Trustee AIA Australia AMG Super AMP ASGARD Asteron Life Australian Retir…" at bounding box center [425, 149] width 172 height 18
click at [413, 191] on span "No file selected" at bounding box center [464, 193] width 233 height 8
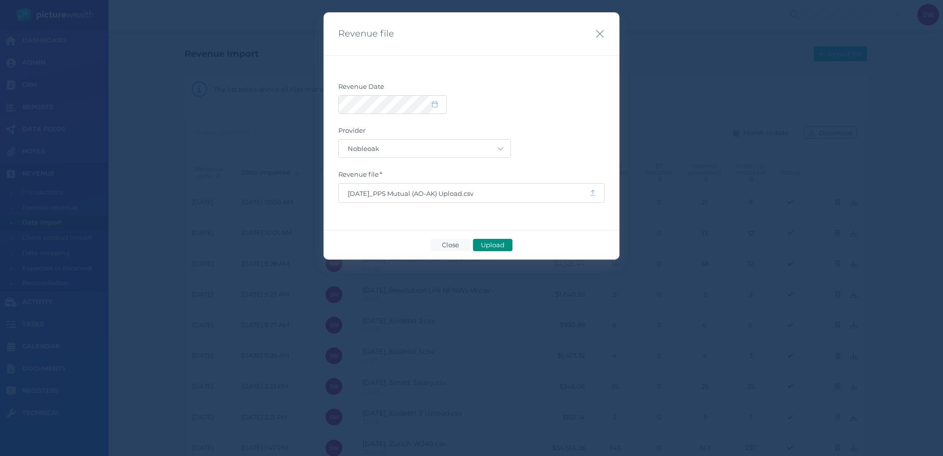
click at [493, 242] on span "Upload" at bounding box center [492, 245] width 32 height 8
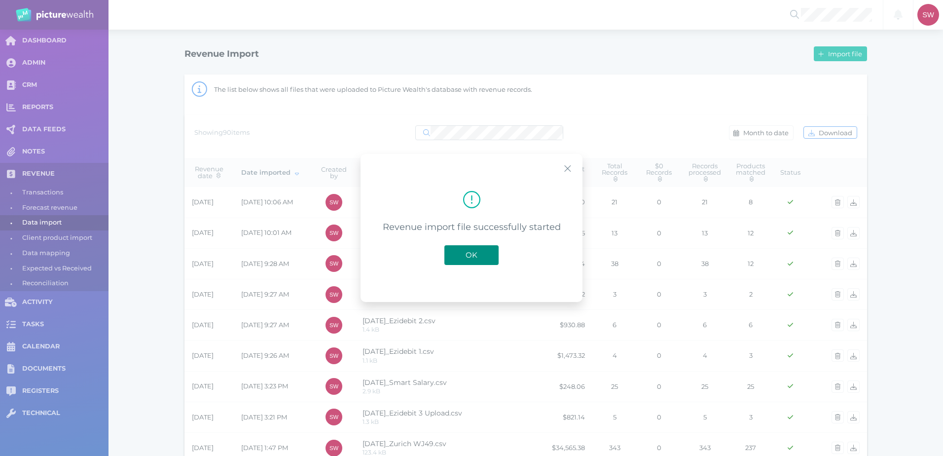
click at [486, 249] on button "OK" at bounding box center [471, 255] width 54 height 20
